Goal: Check status: Check status

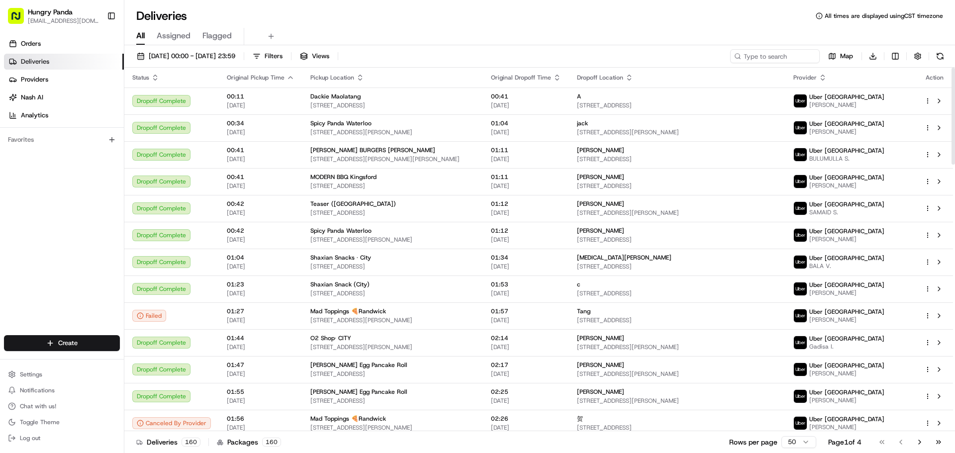
click at [759, 48] on div "[DATE] 00:00 - [DATE] 23:59 Filters Views Map Download Status Original Pickup T…" at bounding box center [539, 250] width 831 height 410
click at [766, 51] on input at bounding box center [760, 56] width 119 height 14
paste input "057844998535977566567"
type input "057844998535977566567"
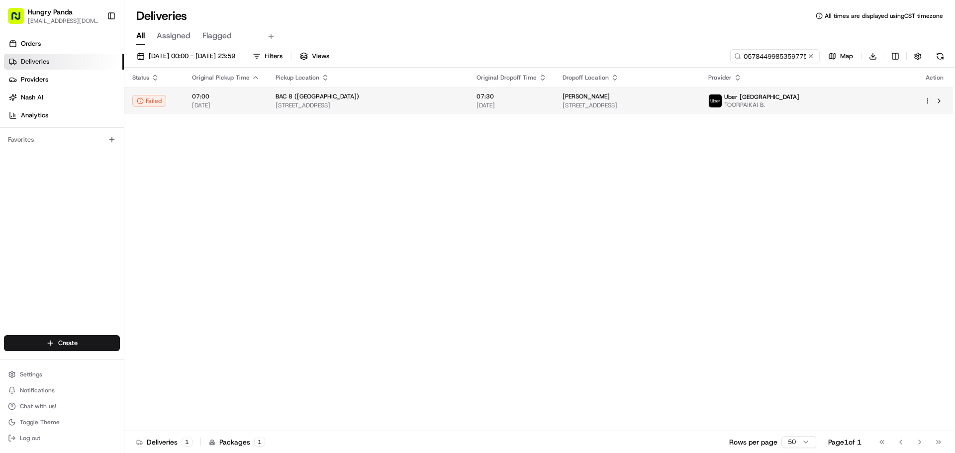
click at [423, 107] on span "[STREET_ADDRESS]" at bounding box center [368, 105] width 185 height 8
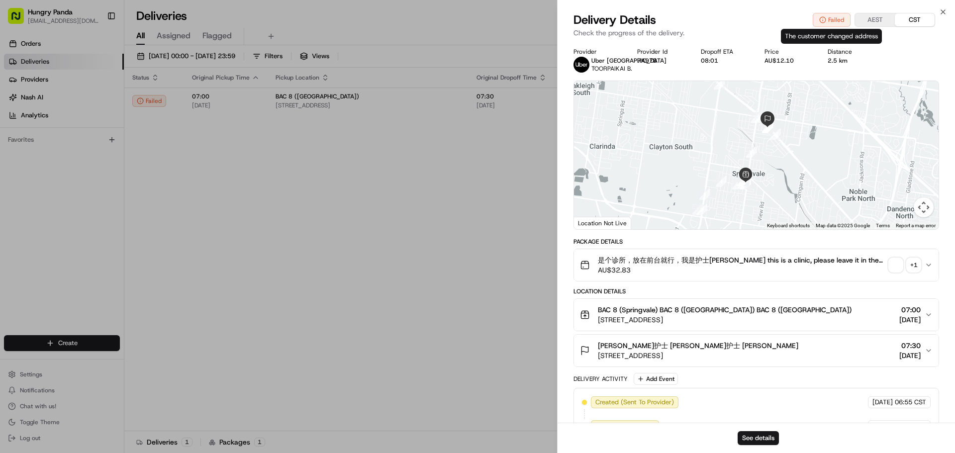
click at [820, 38] on div "The customer changed address The customer changed address" at bounding box center [831, 36] width 101 height 15
copy div "The customer changed address"
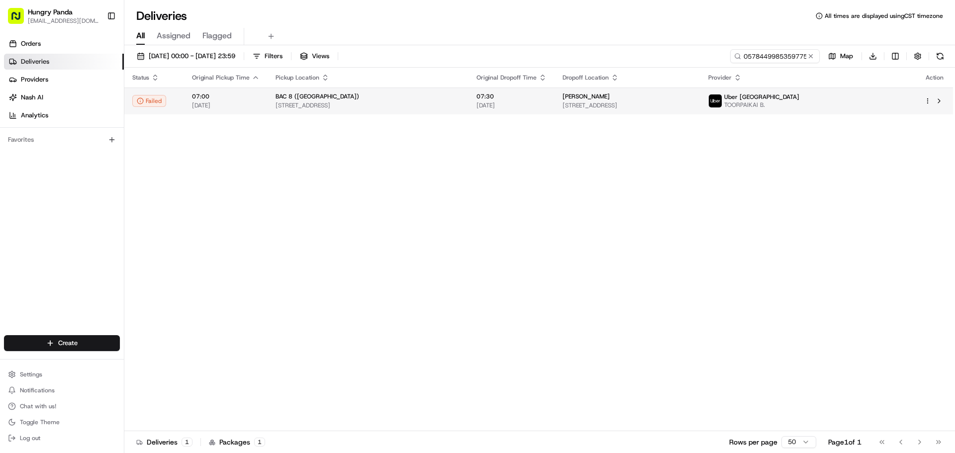
click at [693, 93] on div "[PERSON_NAME]" at bounding box center [628, 97] width 130 height 8
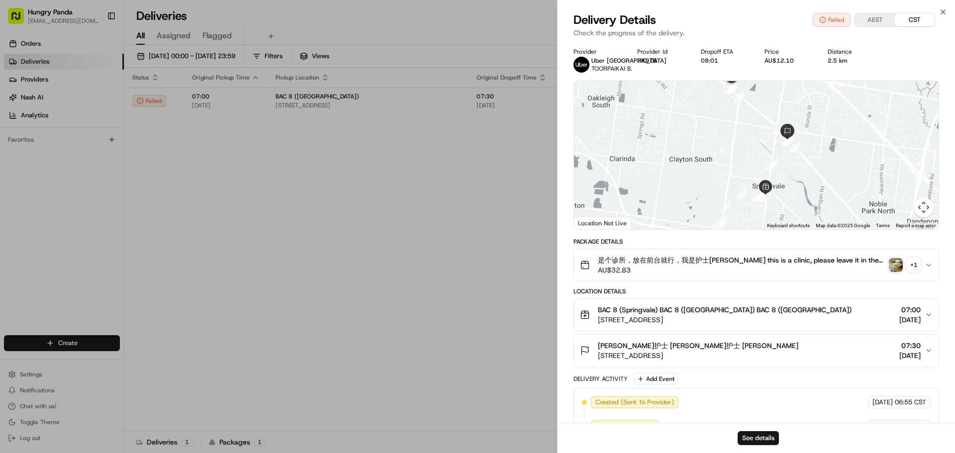
click at [897, 270] on img "button" at bounding box center [896, 265] width 14 height 14
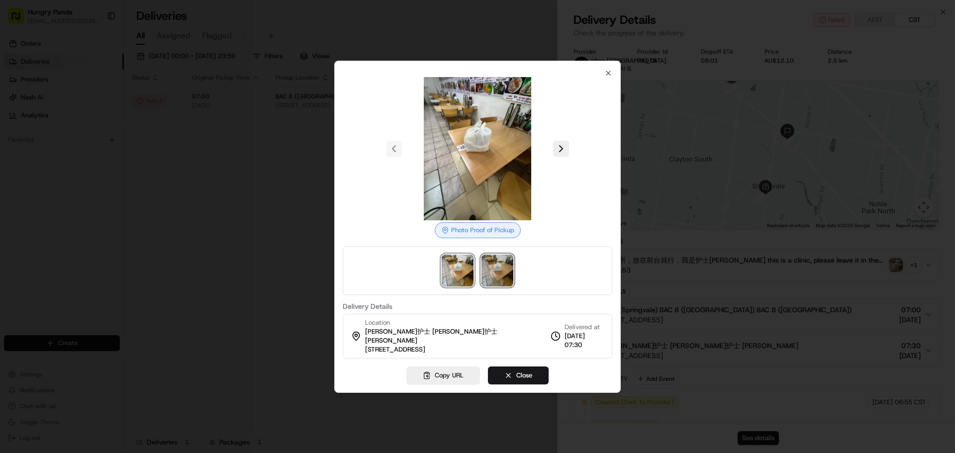
click at [513, 259] on img at bounding box center [498, 271] width 32 height 32
click at [462, 264] on img at bounding box center [458, 271] width 32 height 32
click at [269, 266] on div at bounding box center [477, 226] width 955 height 453
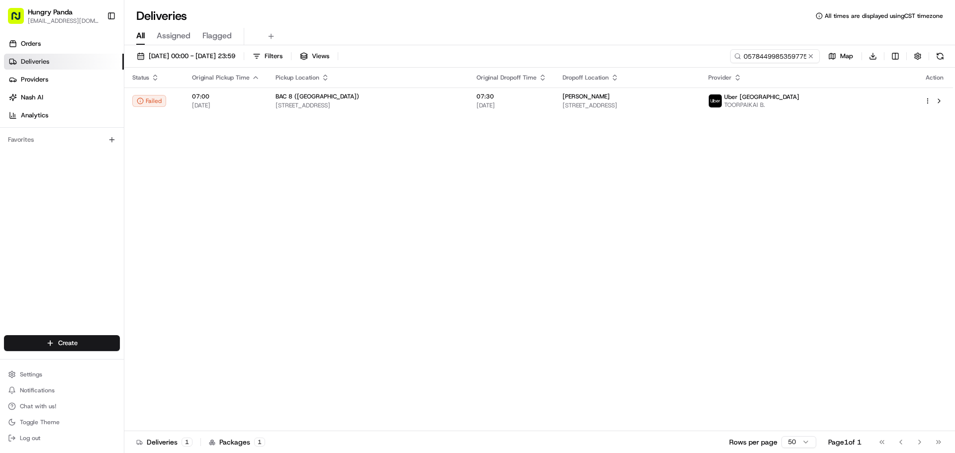
drag, startPoint x: 315, startPoint y: 218, endPoint x: 274, endPoint y: 152, distance: 78.3
